Goal: Task Accomplishment & Management: Manage account settings

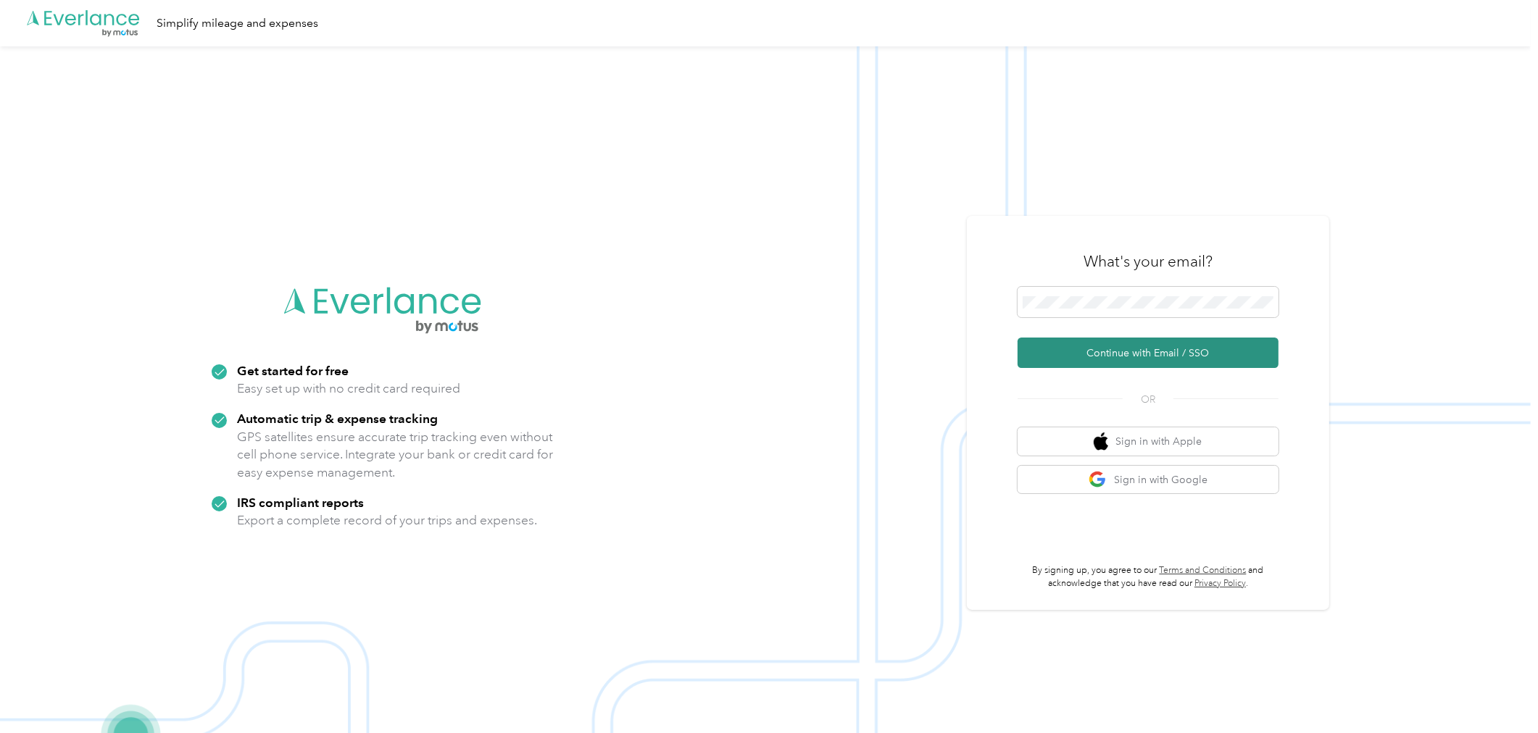
click at [1269, 344] on button "Continue with Email / SSO" at bounding box center [1147, 353] width 261 height 30
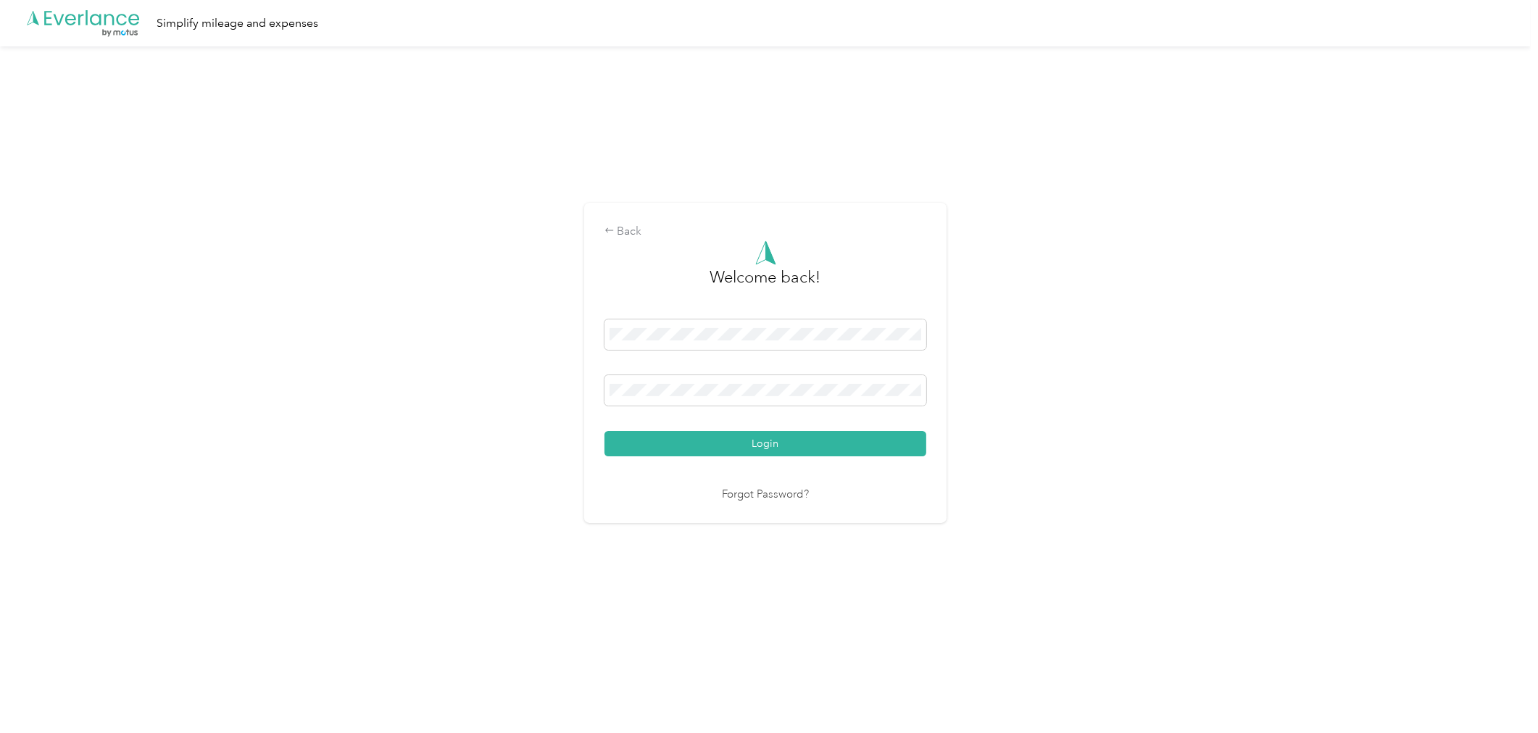
click at [1032, 424] on div "Back Welcome back! Login Forgot Password?" at bounding box center [765, 369] width 1531 height 646
click at [870, 443] on button "Login" at bounding box center [765, 443] width 322 height 25
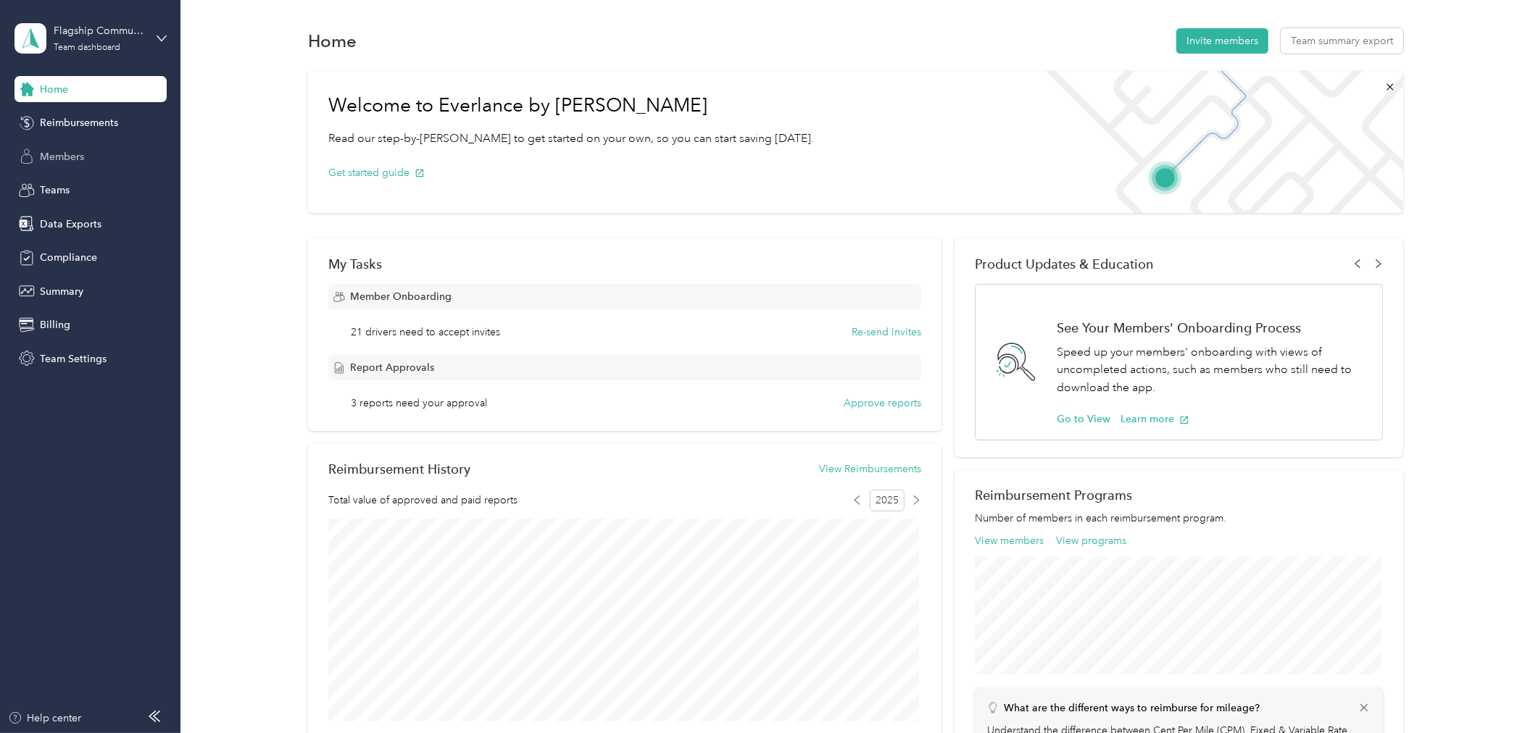
click at [52, 153] on span "Members" at bounding box center [62, 156] width 44 height 15
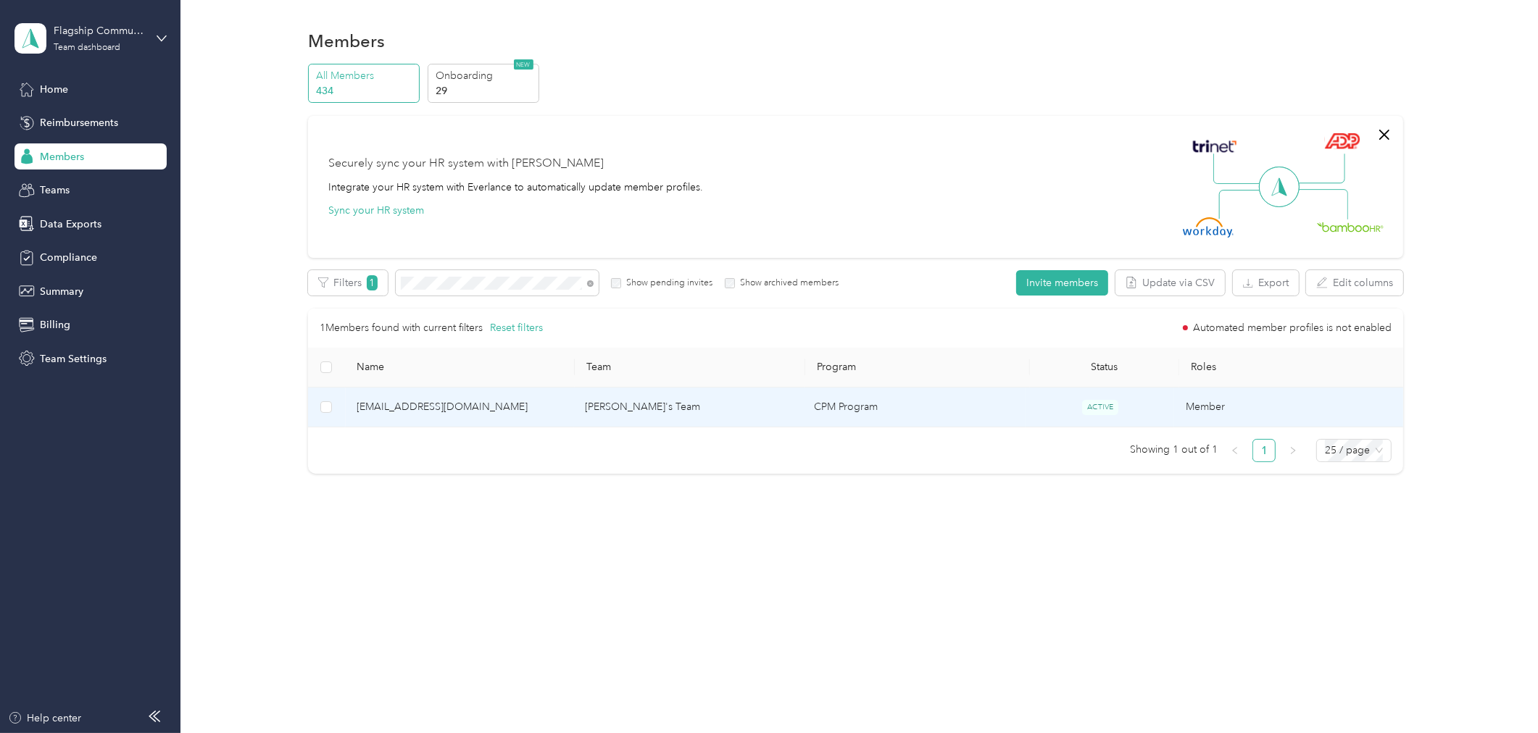
click at [448, 401] on span "[EMAIL_ADDRESS][DOMAIN_NAME]" at bounding box center [460, 407] width 206 height 16
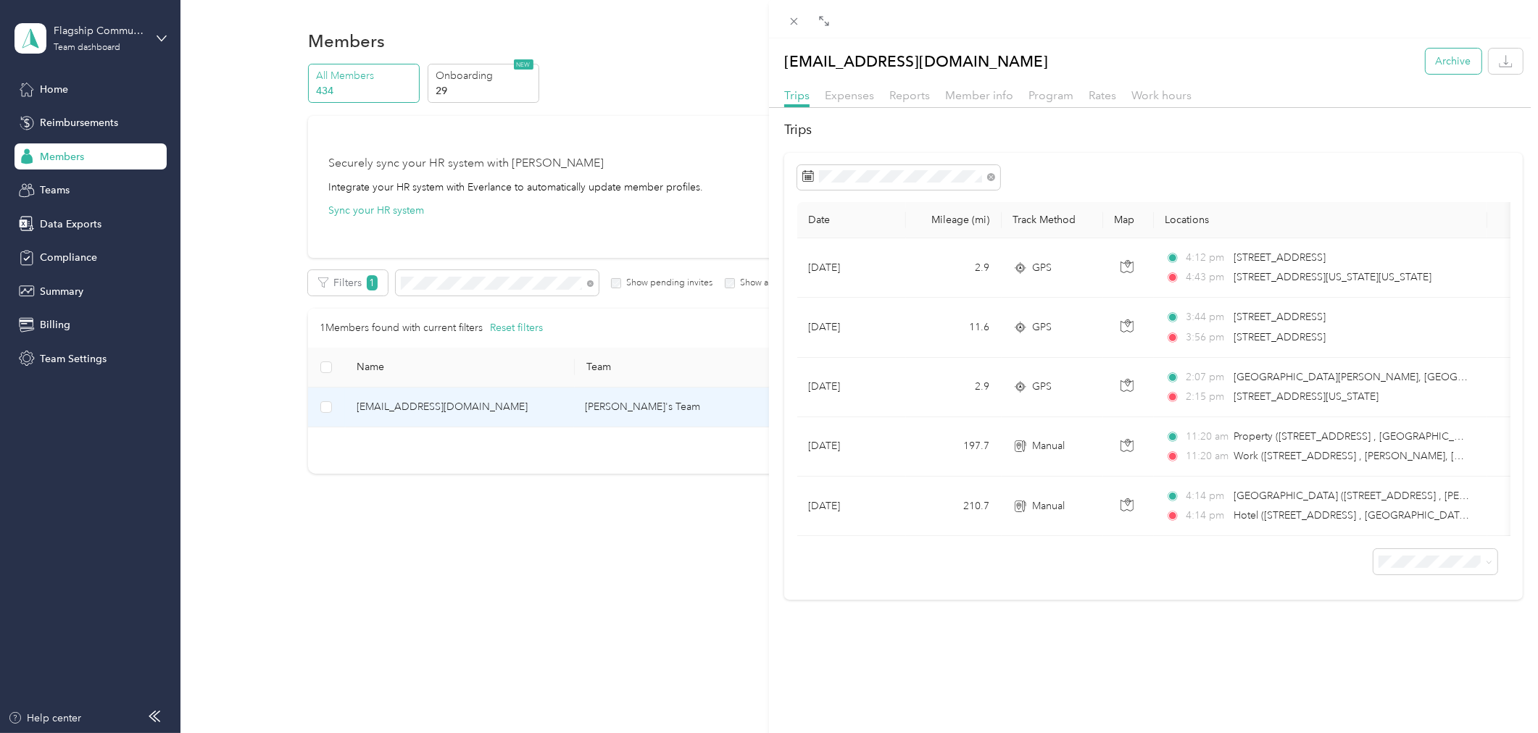
click at [1437, 58] on button "Archive" at bounding box center [1453, 61] width 56 height 25
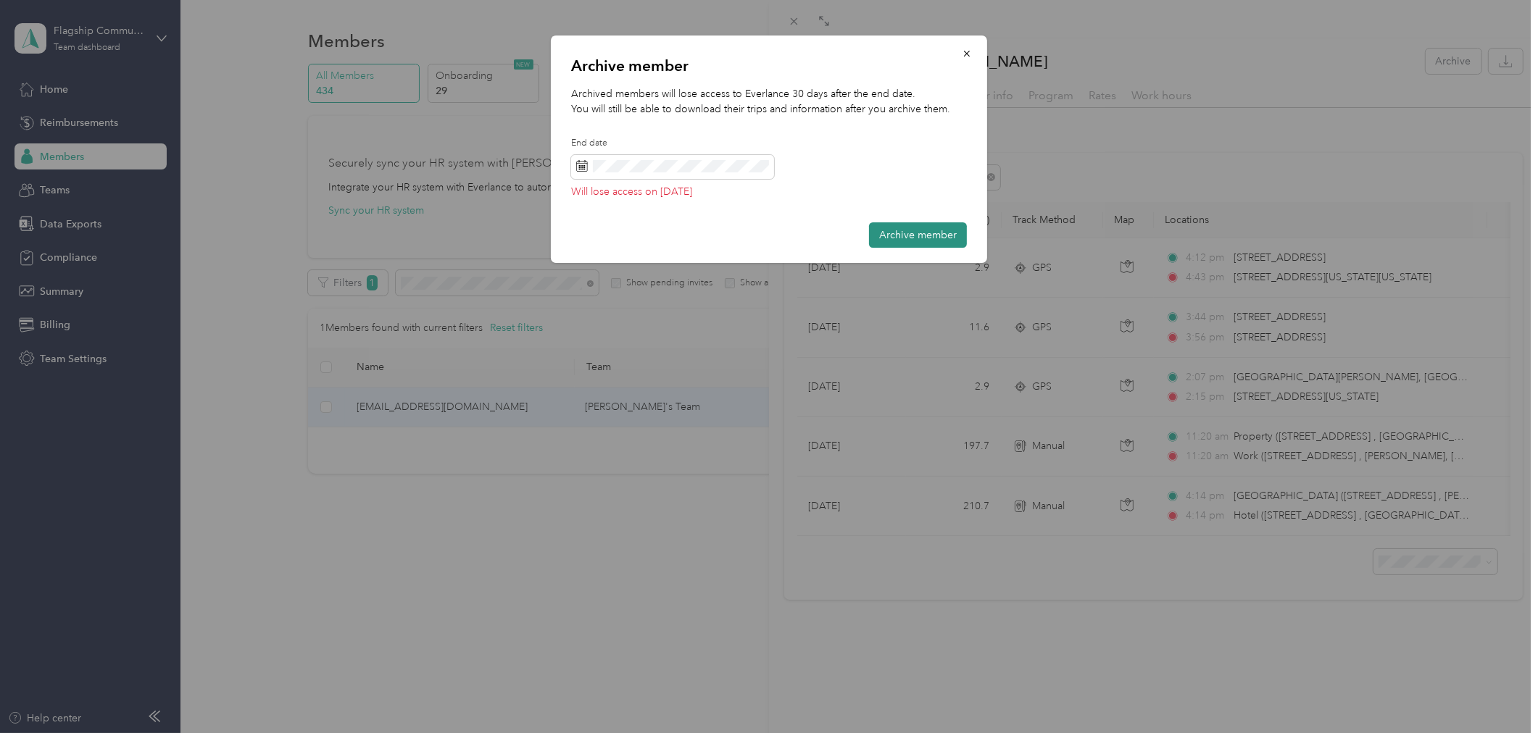
click at [929, 225] on button "Archive member" at bounding box center [918, 234] width 98 height 25
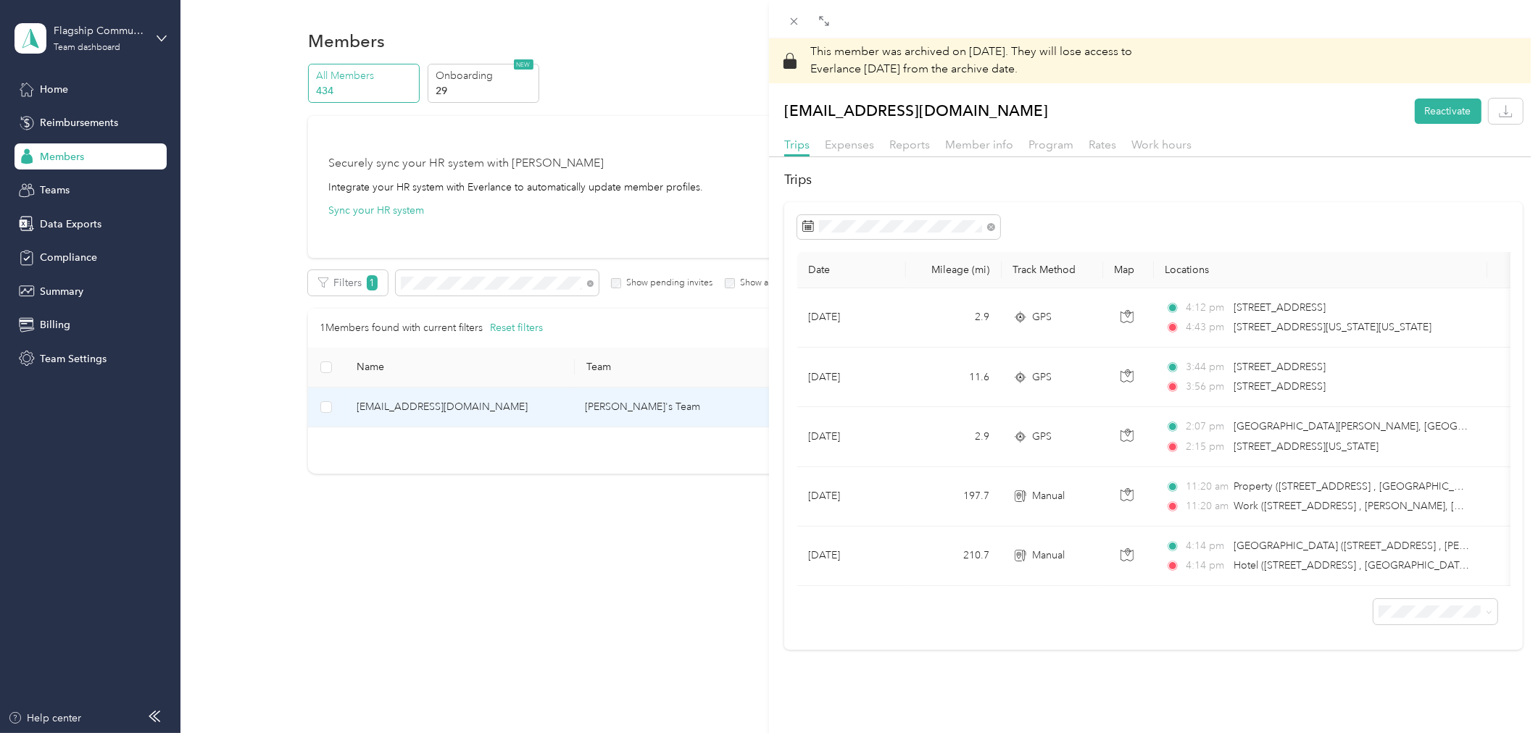
click at [49, 89] on div "This member was archived on [DATE] . They will lose access to Everlance [DATE] …" at bounding box center [769, 366] width 1538 height 733
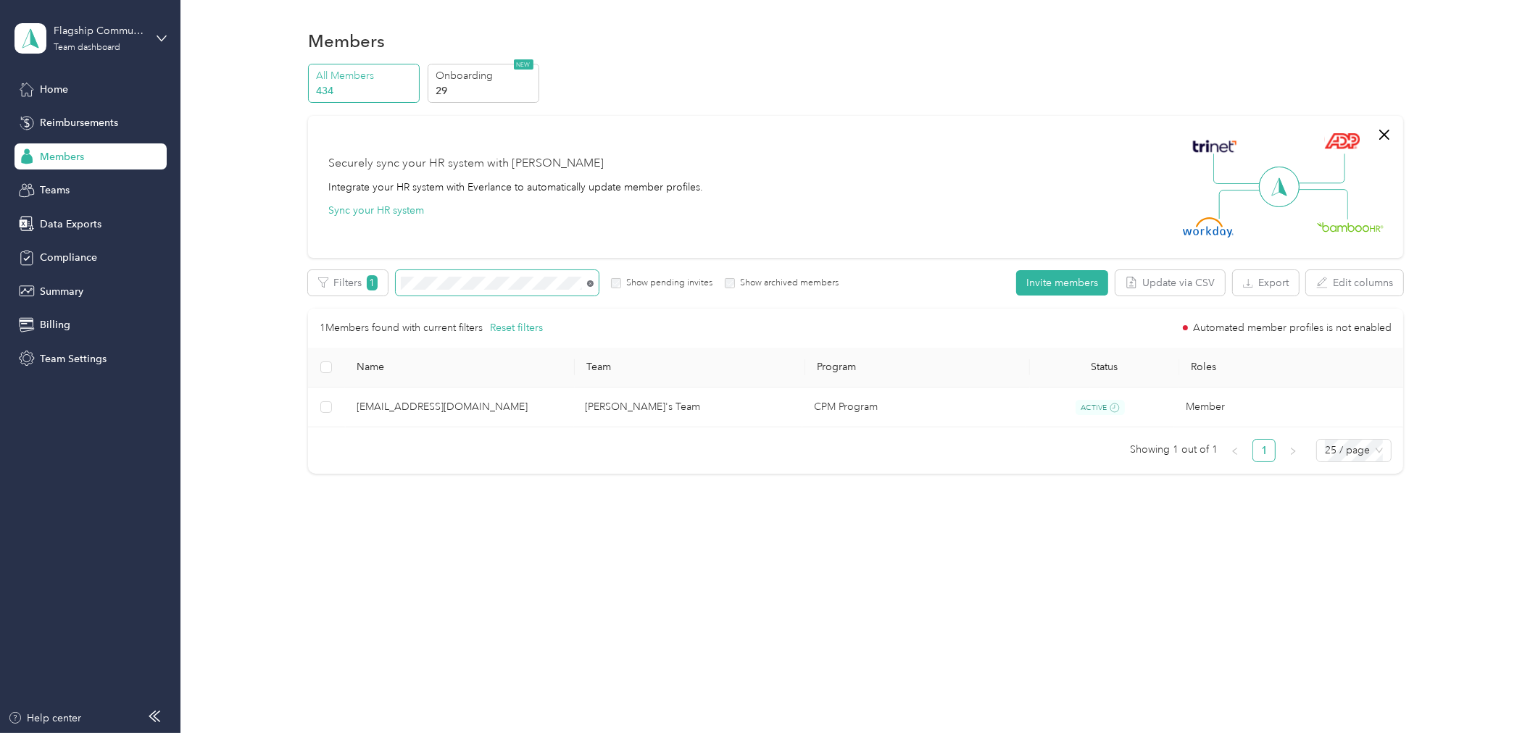
click at [588, 283] on icon at bounding box center [590, 283] width 7 height 7
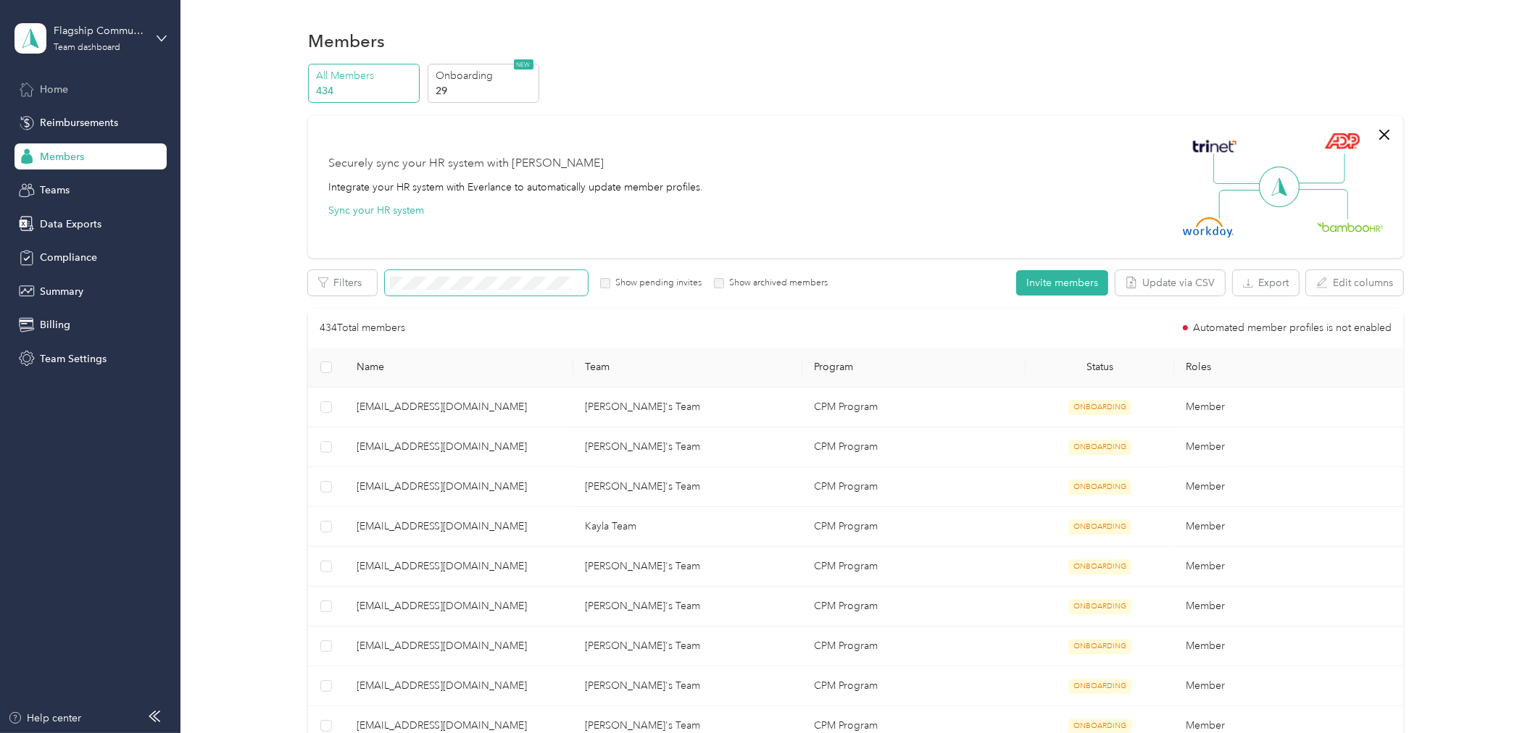
click at [54, 89] on span "Home" at bounding box center [54, 89] width 28 height 15
